Goal: Navigation & Orientation: Go to known website

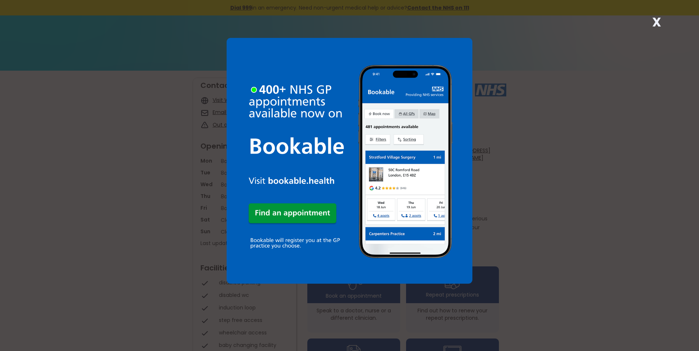
click at [617, 145] on div "X" at bounding box center [349, 175] width 699 height 351
click at [661, 20] on strong "X" at bounding box center [656, 22] width 9 height 18
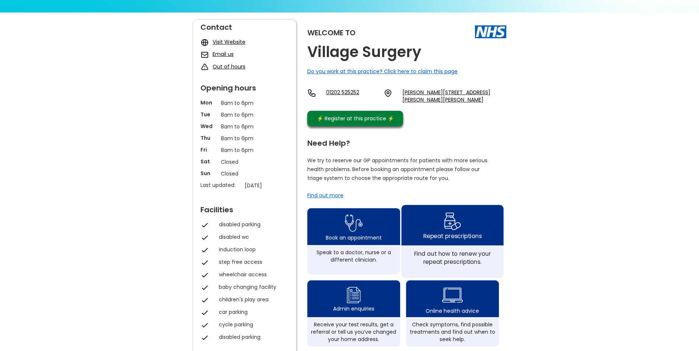
scroll to position [74, 0]
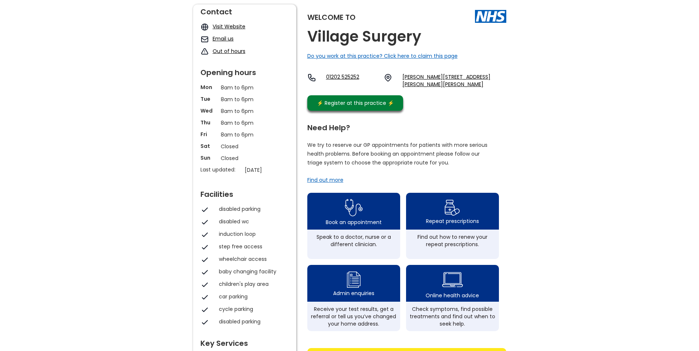
click at [230, 26] on link "Visit Website" at bounding box center [229, 26] width 33 height 7
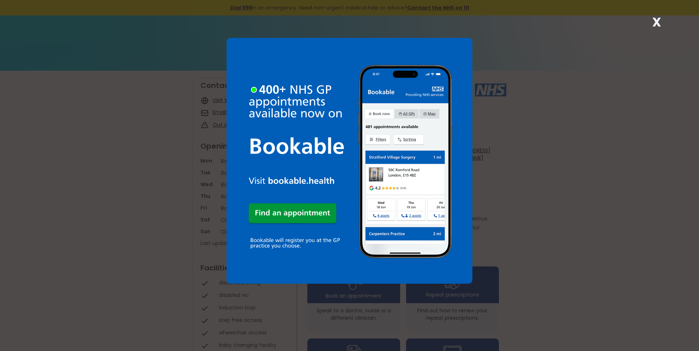
click at [650, 20] on div "X" at bounding box center [656, 25] width 15 height 15
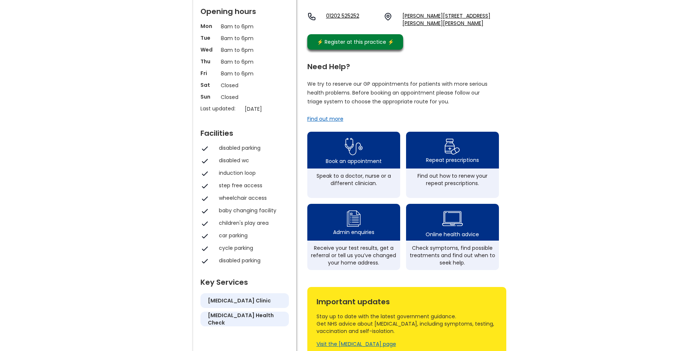
scroll to position [37, 0]
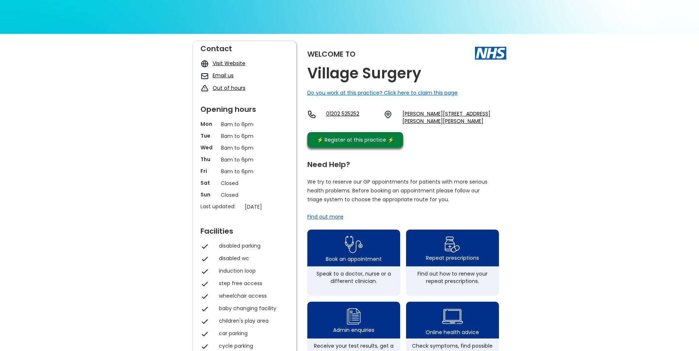
click at [238, 65] on link "Visit Website" at bounding box center [229, 63] width 33 height 7
